Goal: Navigation & Orientation: Find specific page/section

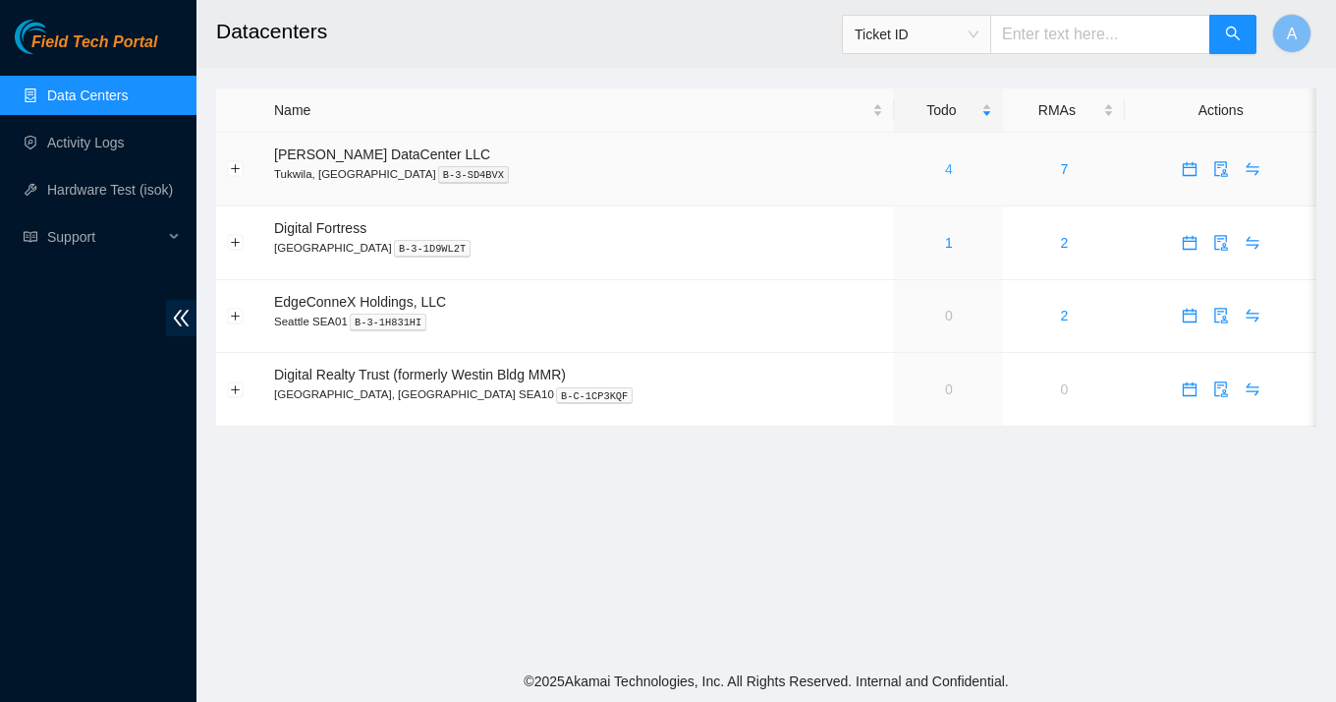
click at [945, 170] on link "4" at bounding box center [949, 169] width 8 height 16
